Goal: Task Accomplishment & Management: Use online tool/utility

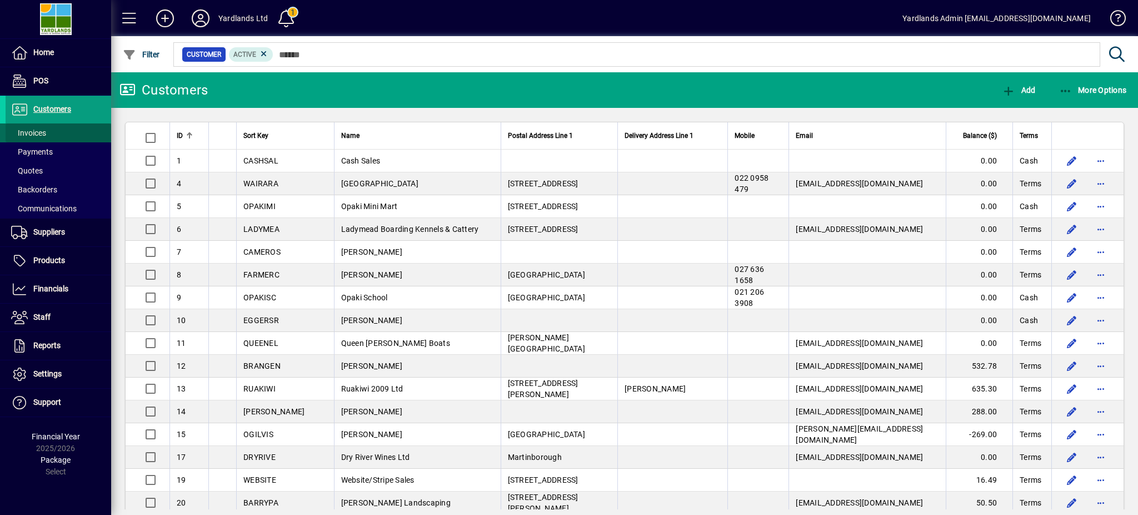
click at [51, 136] on span at bounding box center [59, 133] width 106 height 27
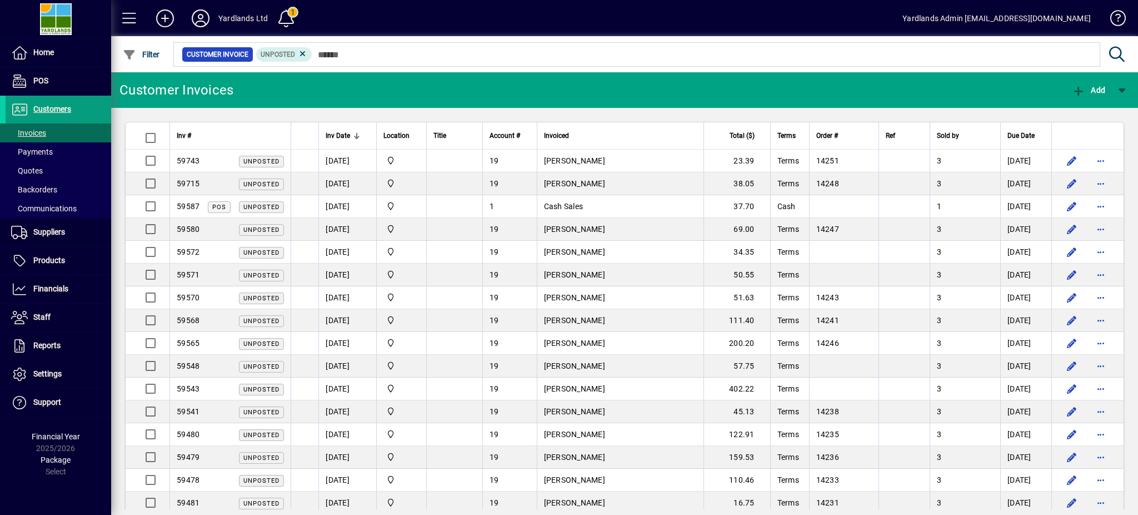
click at [570, 161] on span "[PERSON_NAME]" at bounding box center [574, 160] width 61 height 9
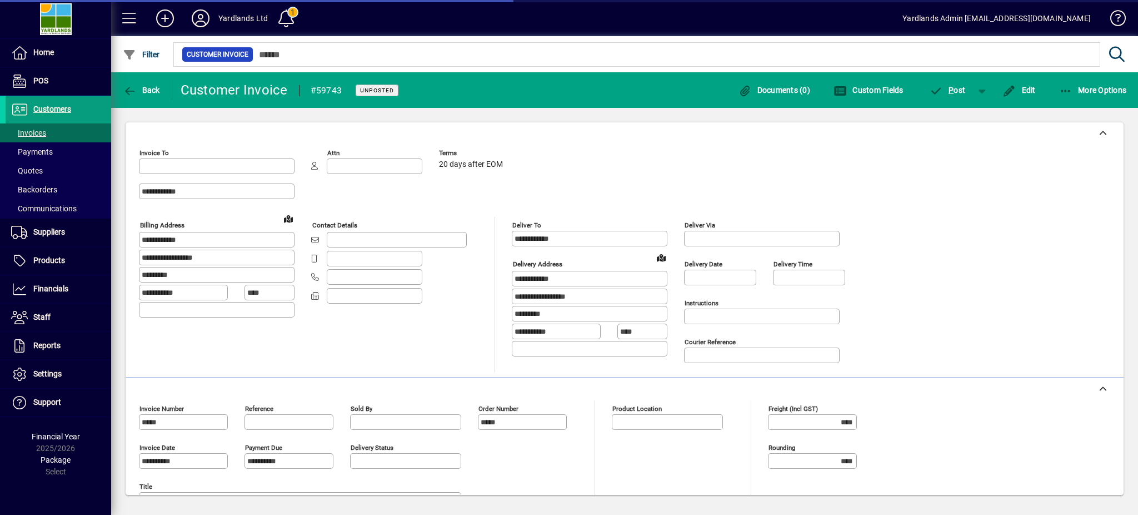
type input "**********"
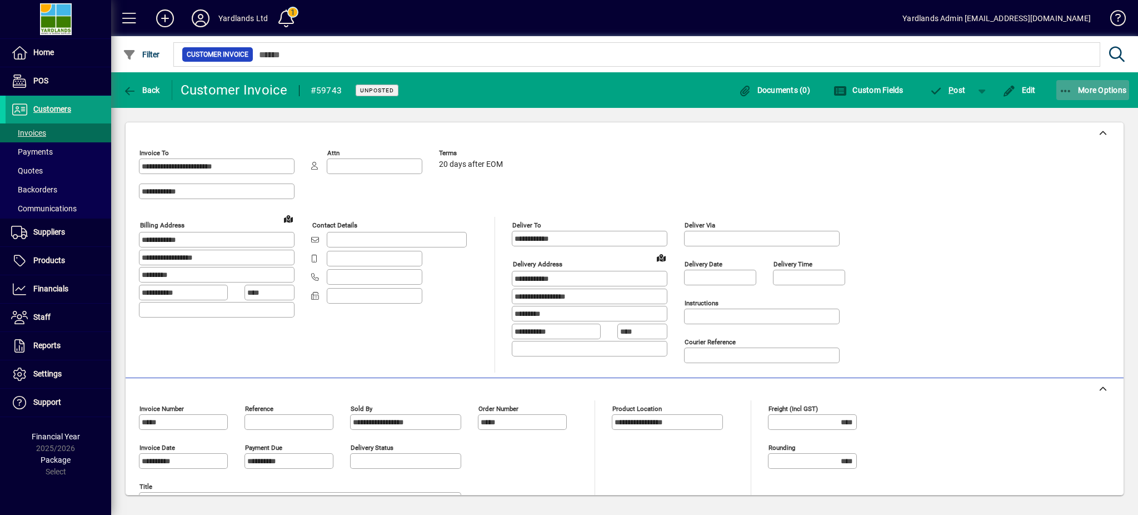
click at [1097, 91] on span "More Options" at bounding box center [1093, 90] width 68 height 9
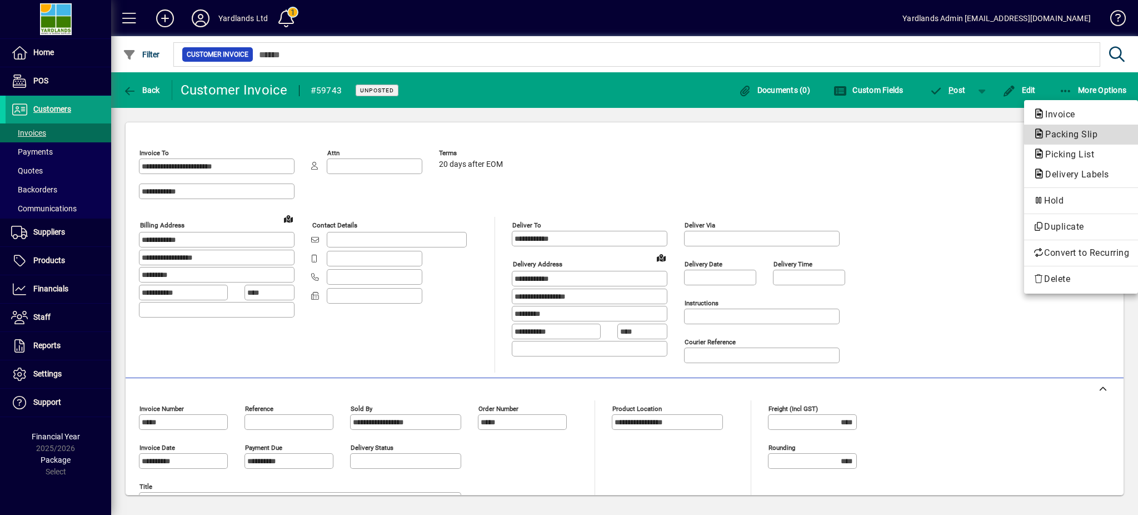
click at [1091, 128] on span "Packing Slip" at bounding box center [1081, 134] width 96 height 13
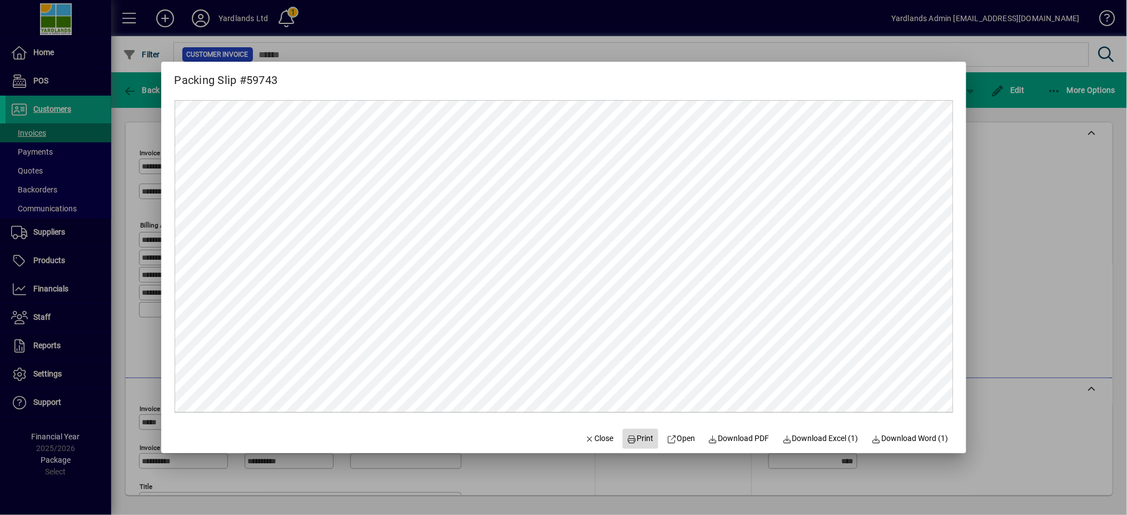
click at [629, 443] on span "Print" at bounding box center [640, 438] width 27 height 12
drag, startPoint x: 592, startPoint y: 439, endPoint x: 593, endPoint y: 432, distance: 6.1
click at [591, 435] on span "Close" at bounding box center [599, 438] width 29 height 12
